Goal: Find specific page/section

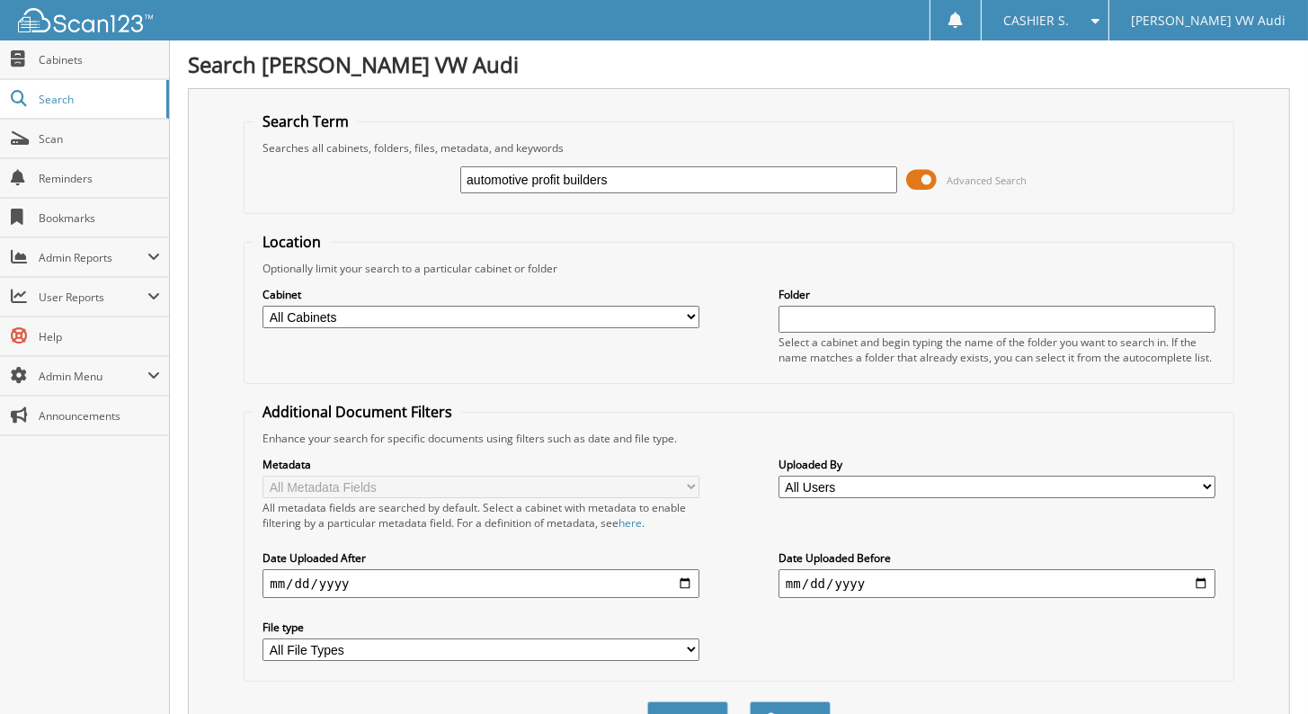
type input "automotive profit builders"
click at [750, 701] on button "Search" at bounding box center [790, 717] width 81 height 33
click at [909, 179] on span at bounding box center [921, 179] width 31 height 27
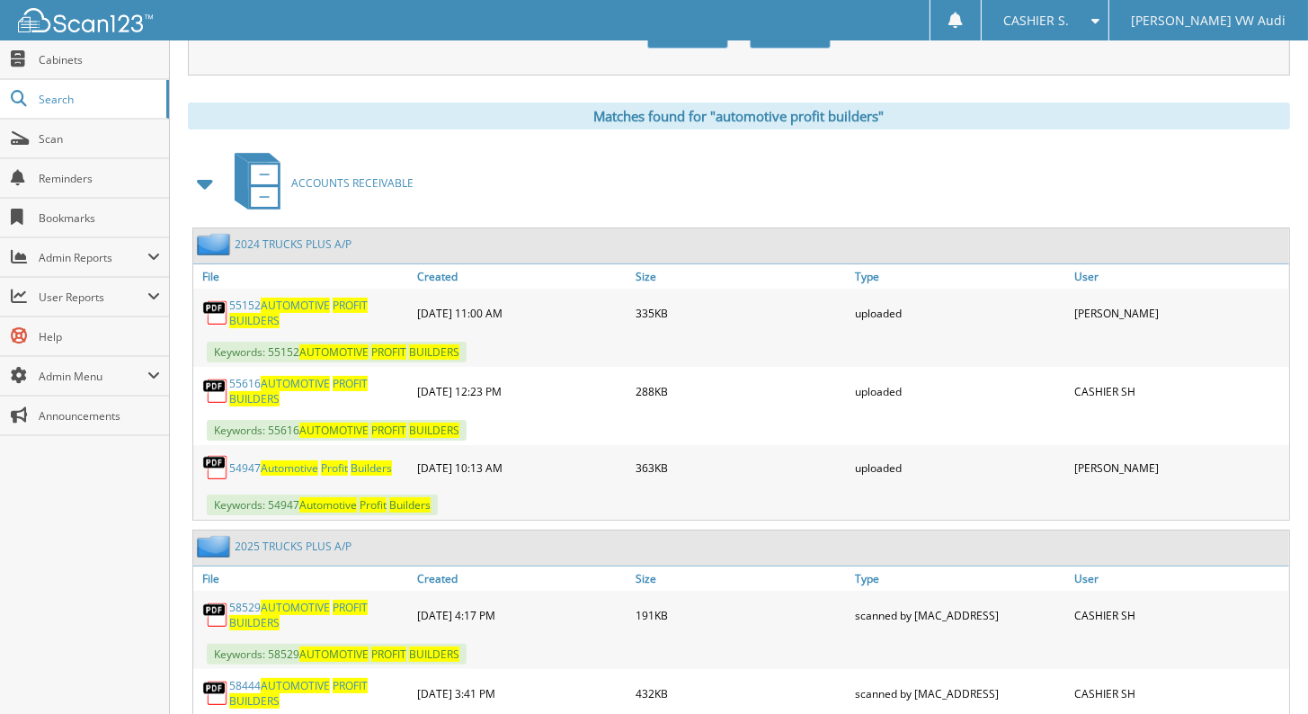
scroll to position [239, 0]
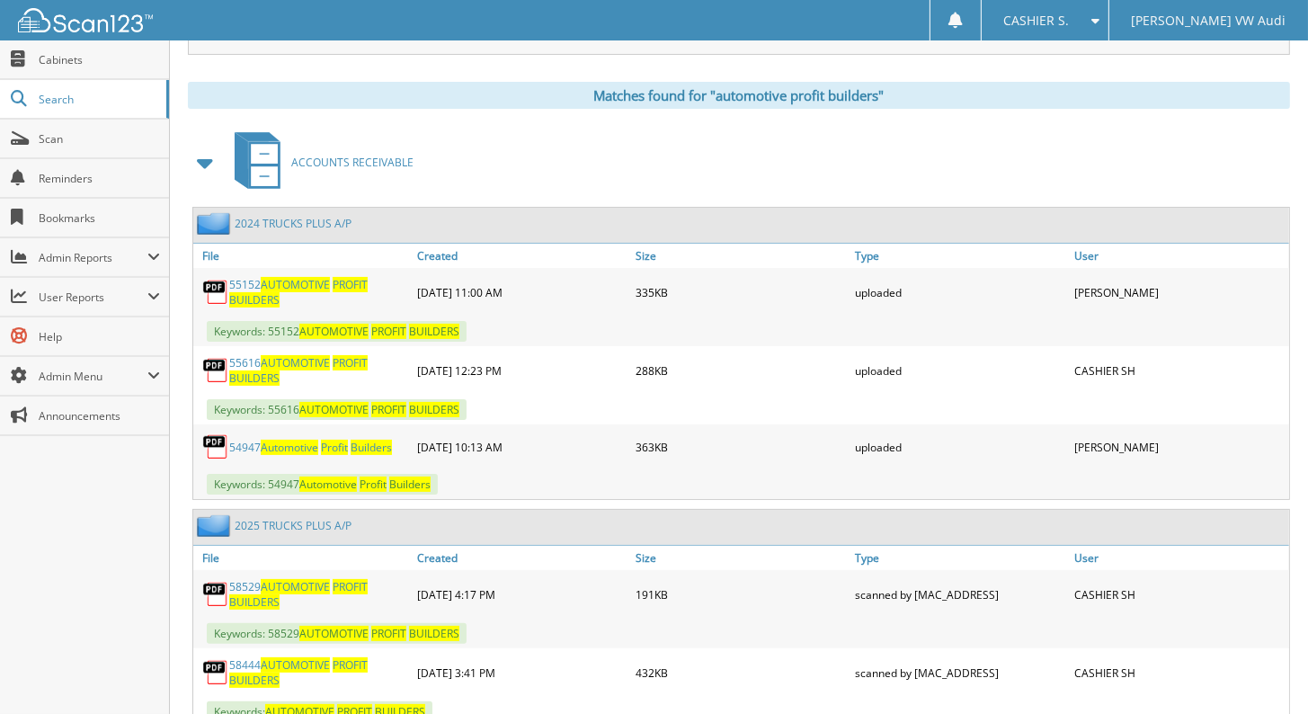
click at [216, 153] on span at bounding box center [205, 163] width 25 height 32
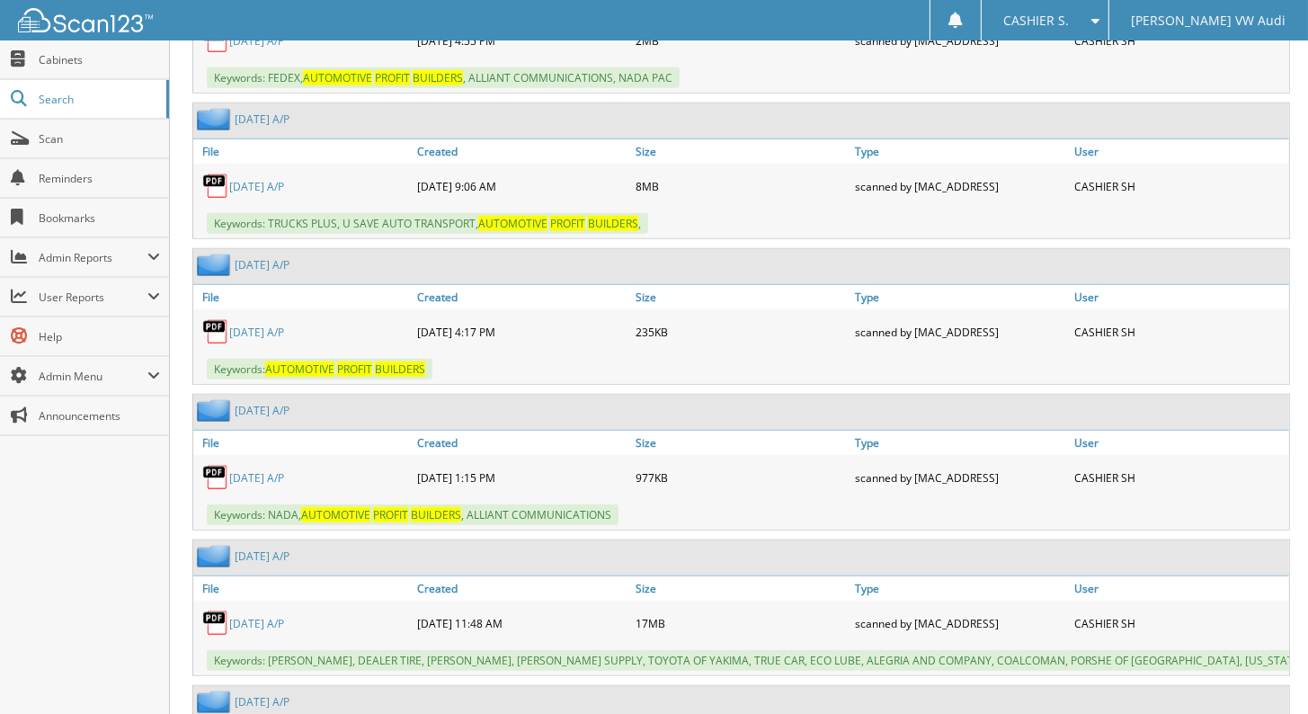
scroll to position [1497, 0]
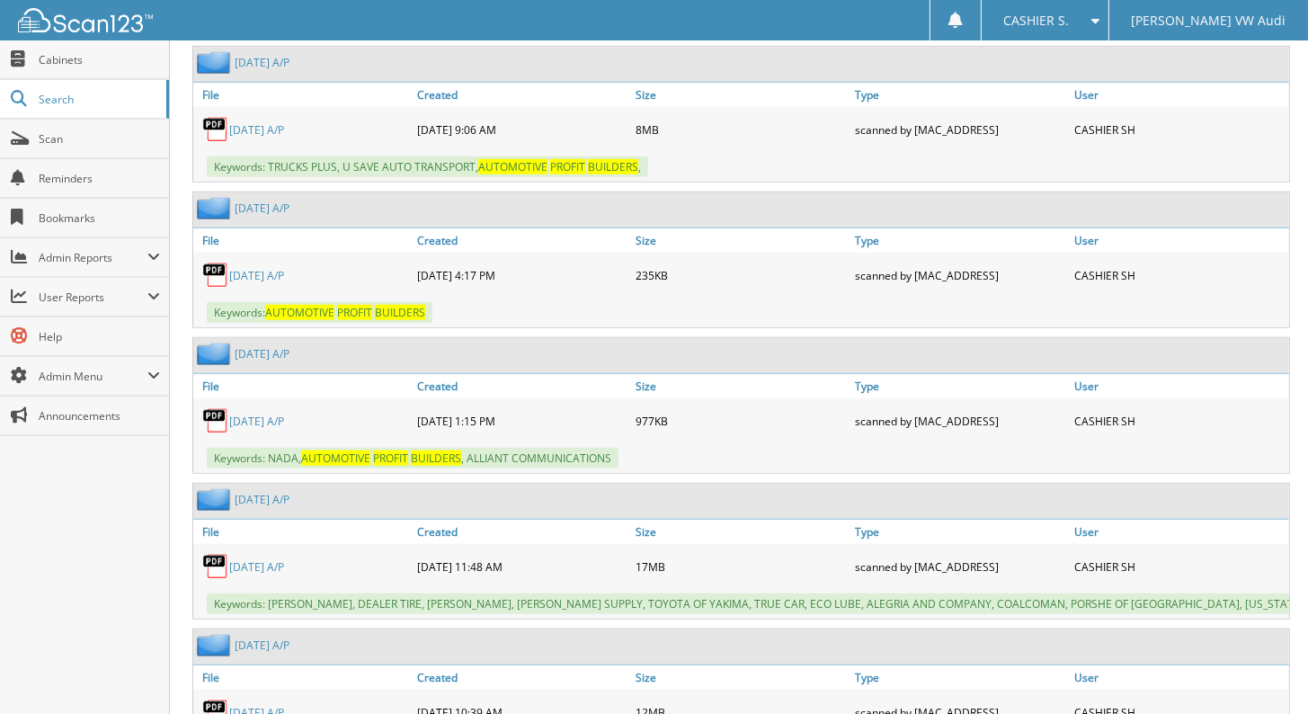
click at [267, 270] on link "[DATE] A/P" at bounding box center [256, 275] width 55 height 15
